Goal: Obtain resource: Obtain resource

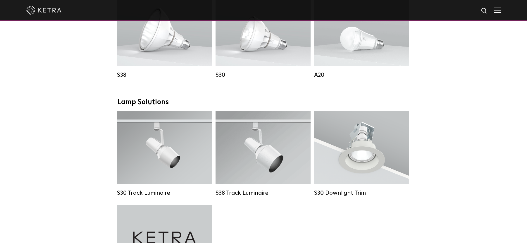
scroll to position [474, 0]
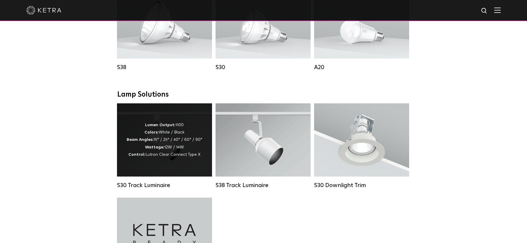
click at [154, 148] on strong "Wattage:" at bounding box center [154, 147] width 19 height 4
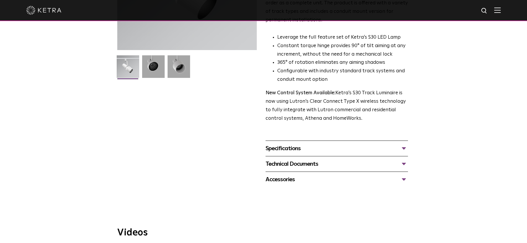
scroll to position [170, 0]
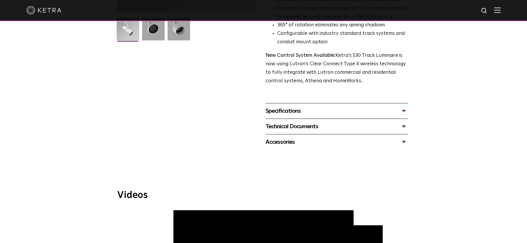
click at [277, 106] on div "Specifications" at bounding box center [337, 110] width 142 height 9
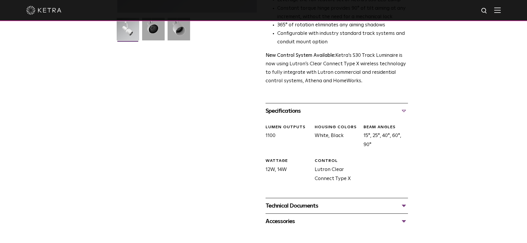
scroll to position [206, 0]
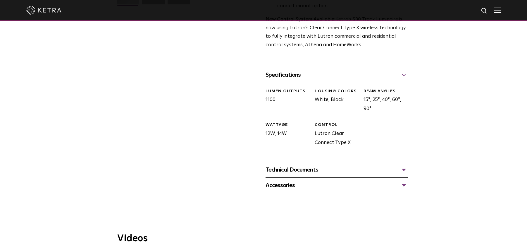
click at [296, 165] on div "Technical Documents" at bounding box center [337, 169] width 142 height 9
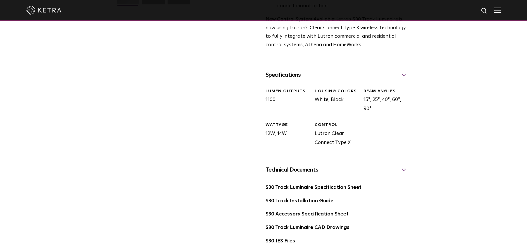
scroll to position [229, 0]
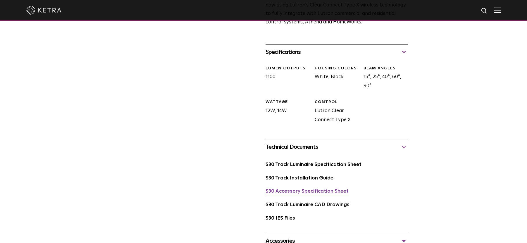
click at [292, 189] on link "S30 Accessory Specification Sheet" at bounding box center [307, 191] width 83 height 5
click at [310, 162] on link "S30 Track Luminaire Specification Sheet" at bounding box center [314, 164] width 96 height 5
